Goal: Transaction & Acquisition: Purchase product/service

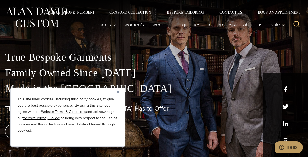
click at [118, 92] on img "Close" at bounding box center [118, 92] width 2 height 2
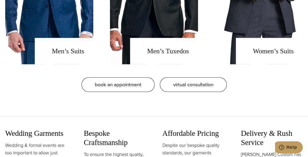
scroll to position [455, 0]
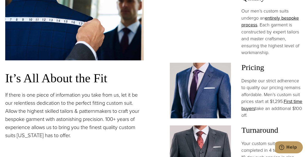
scroll to position [363, 0]
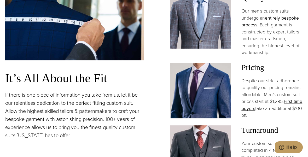
click at [219, 109] on img at bounding box center [200, 91] width 61 height 56
click at [227, 102] on img at bounding box center [200, 91] width 61 height 56
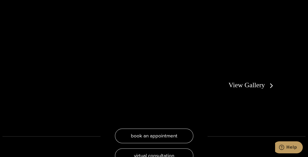
scroll to position [903, 0]
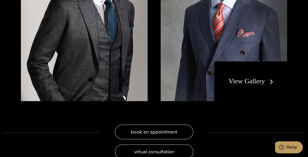
click at [258, 77] on link "View Gallery" at bounding box center [251, 81] width 47 height 8
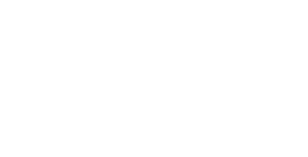
scroll to position [1370, 0]
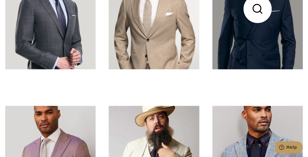
click at [269, 43] on link at bounding box center [257, 9] width 90 height 121
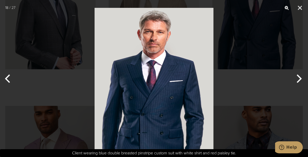
click at [252, 64] on div at bounding box center [154, 78] width 308 height 157
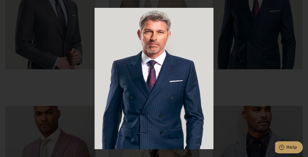
click at [256, 57] on div at bounding box center [154, 78] width 308 height 157
